Goal: Use online tool/utility: Utilize a website feature to perform a specific function

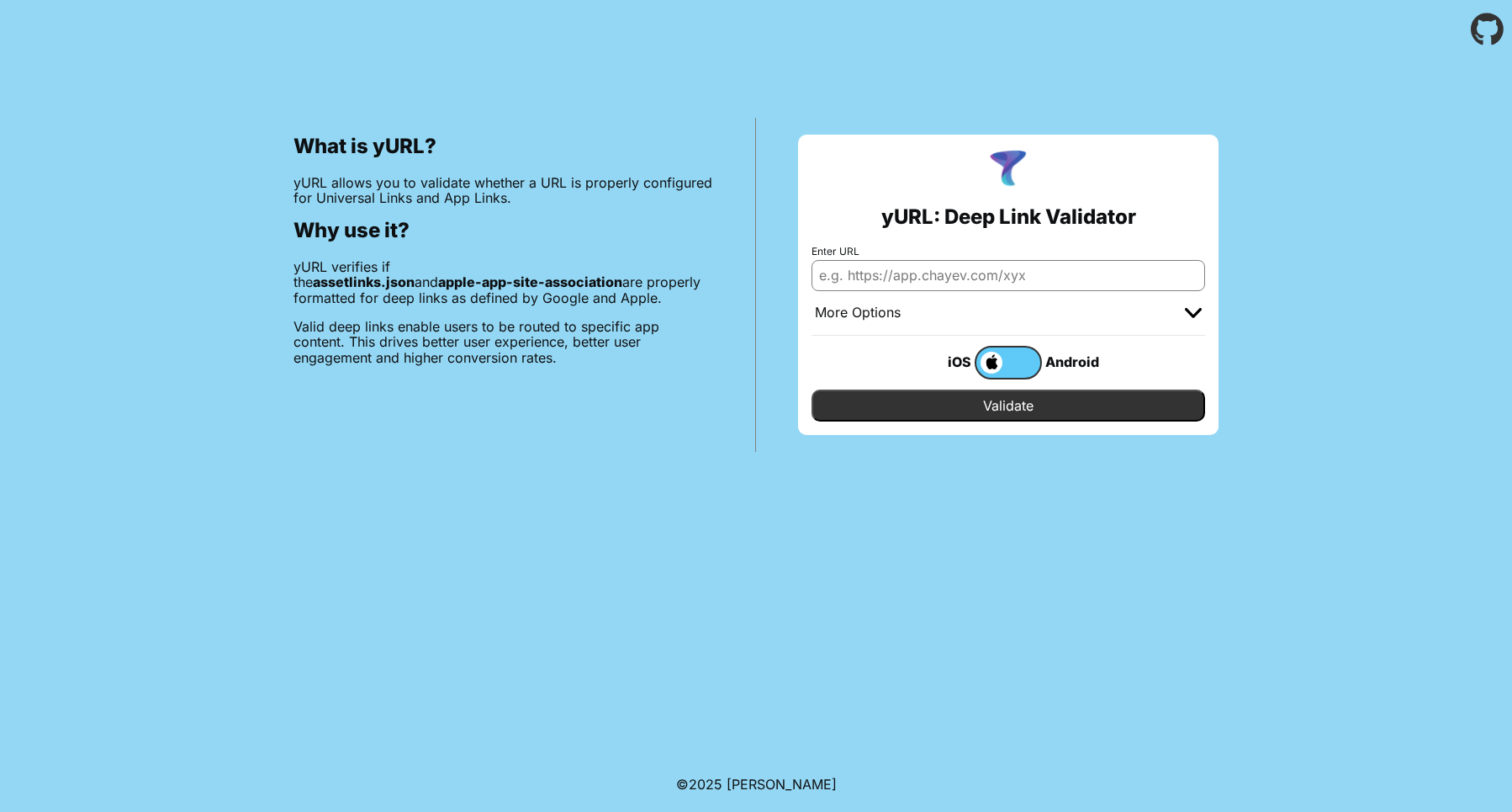
paste input "[URL][DOMAIN_NAME]"
type input "[URL][DOMAIN_NAME]"
click at [990, 406] on input "Validate" at bounding box center [1008, 405] width 393 height 32
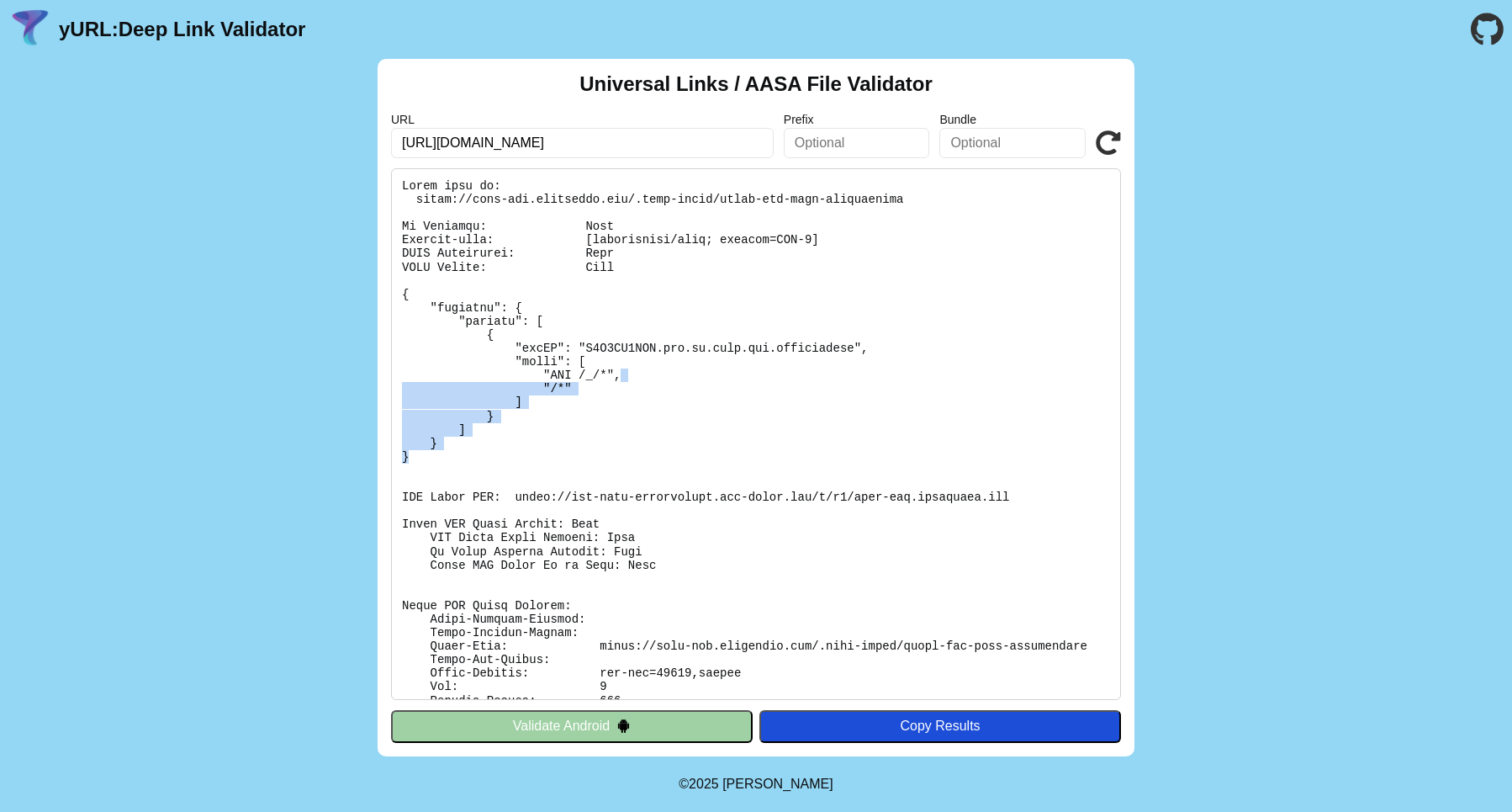
drag, startPoint x: 0, startPoint y: 0, endPoint x: 936, endPoint y: 452, distance: 1039.4
click at [936, 451] on pre at bounding box center [756, 434] width 730 height 532
click at [936, 452] on pre at bounding box center [756, 434] width 730 height 532
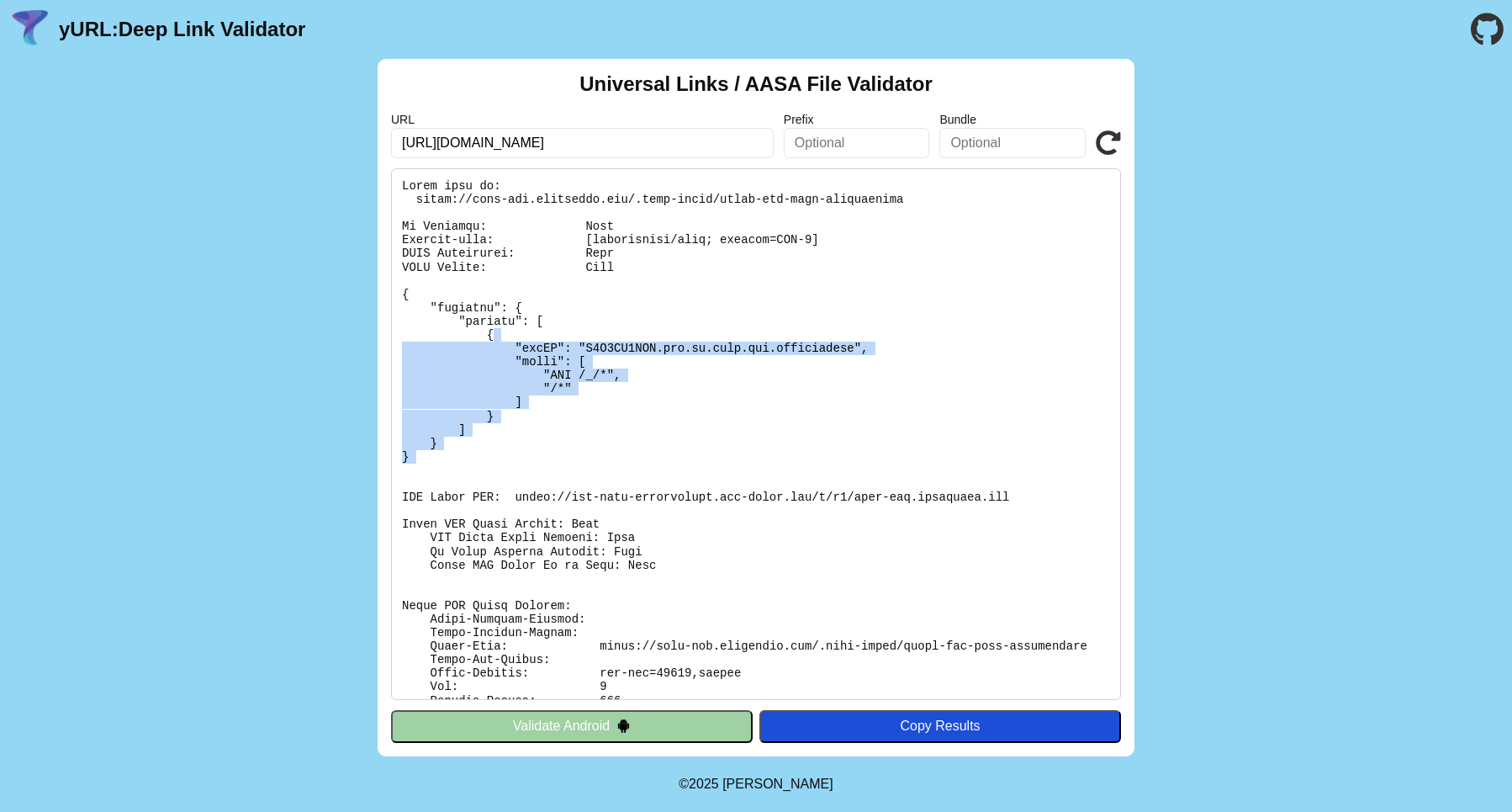
drag, startPoint x: 928, startPoint y: 472, endPoint x: 989, endPoint y: 322, distance: 161.9
click at [988, 324] on pre at bounding box center [756, 434] width 730 height 532
click at [989, 322] on pre at bounding box center [756, 434] width 730 height 532
drag, startPoint x: 989, startPoint y: 322, endPoint x: 989, endPoint y: 444, distance: 122.0
click at [989, 444] on pre at bounding box center [756, 434] width 730 height 532
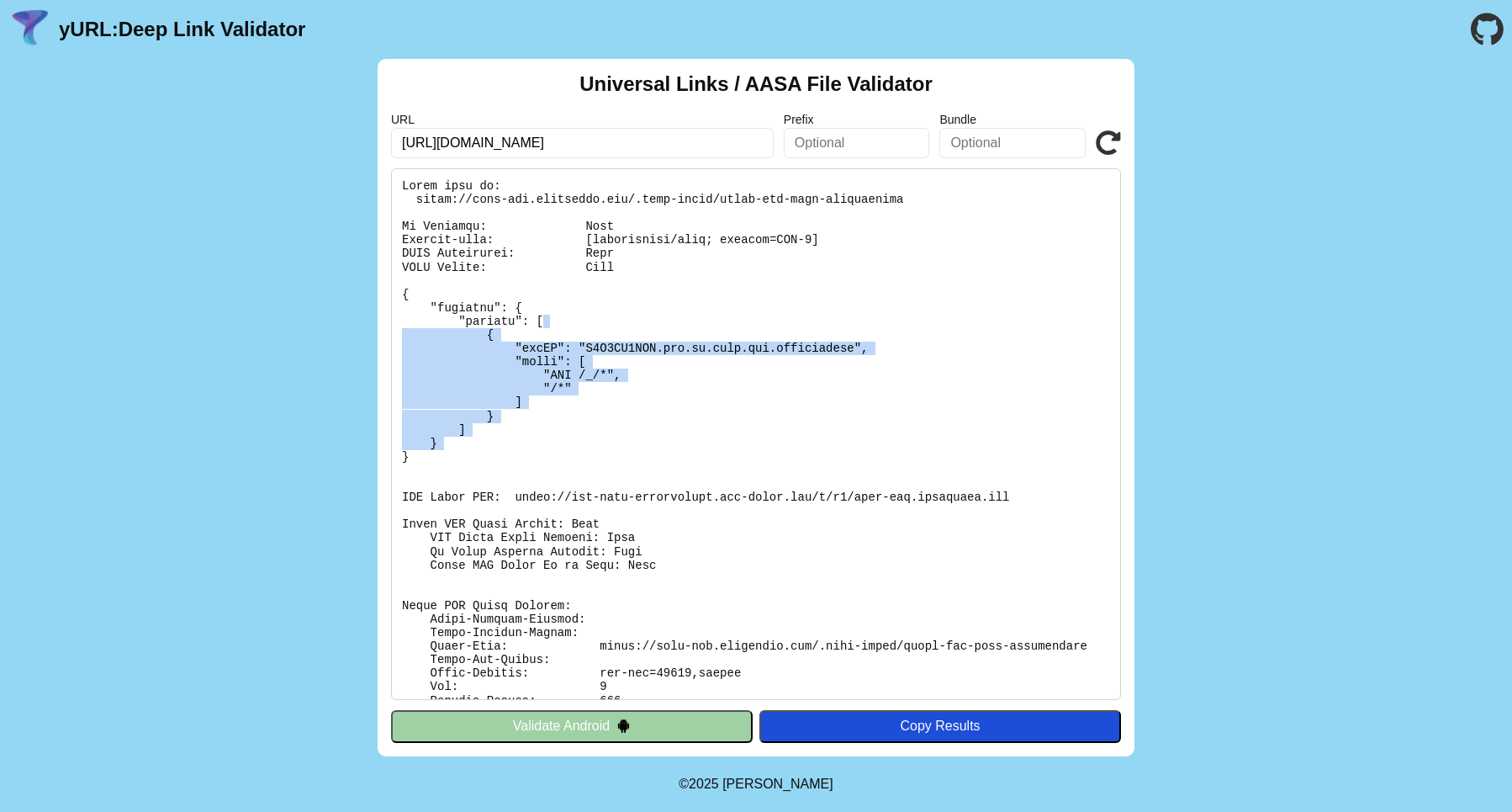
click at [989, 444] on pre at bounding box center [756, 434] width 730 height 532
